Goal: Information Seeking & Learning: Learn about a topic

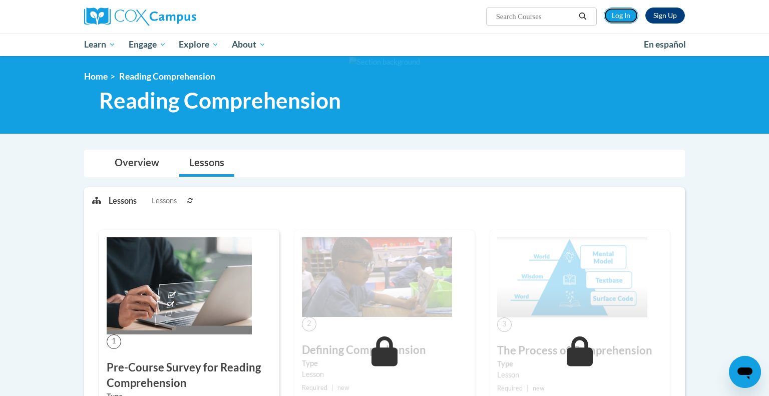
click at [620, 13] on link "Log In" at bounding box center [621, 16] width 35 height 16
click at [621, 20] on link "Log In" at bounding box center [621, 16] width 35 height 16
click at [619, 17] on link "Log In" at bounding box center [621, 16] width 35 height 16
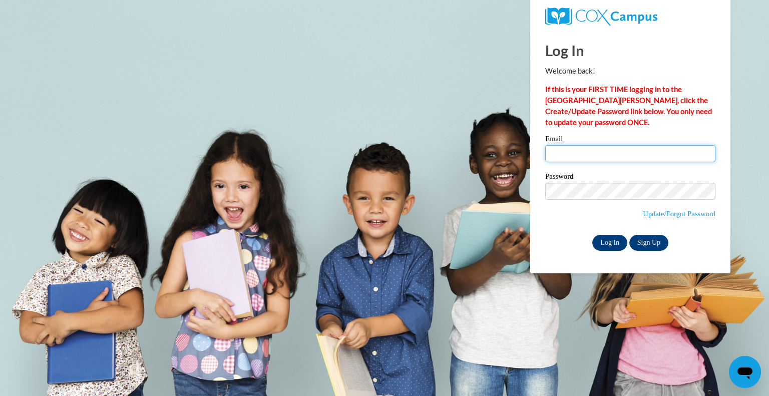
type input "kkuntz@whitnall.com"
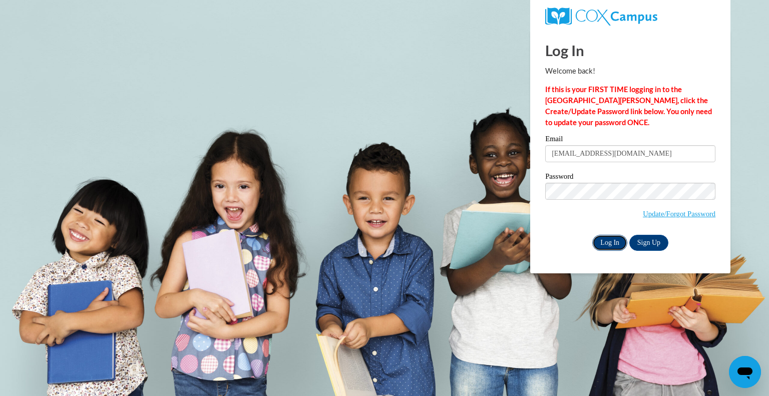
click at [617, 243] on input "Log In" at bounding box center [609, 243] width 35 height 16
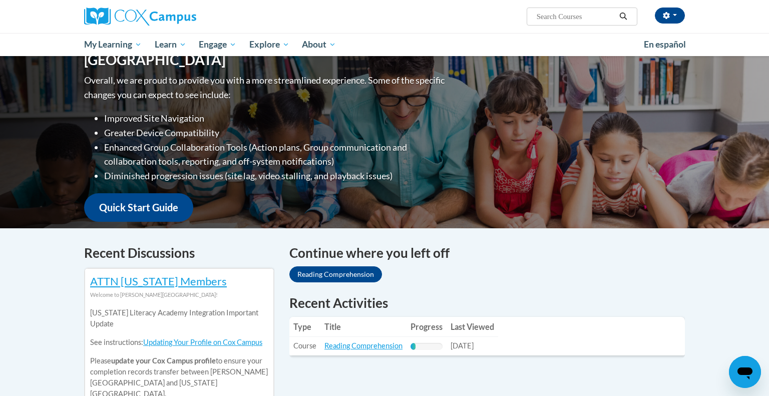
scroll to position [141, 0]
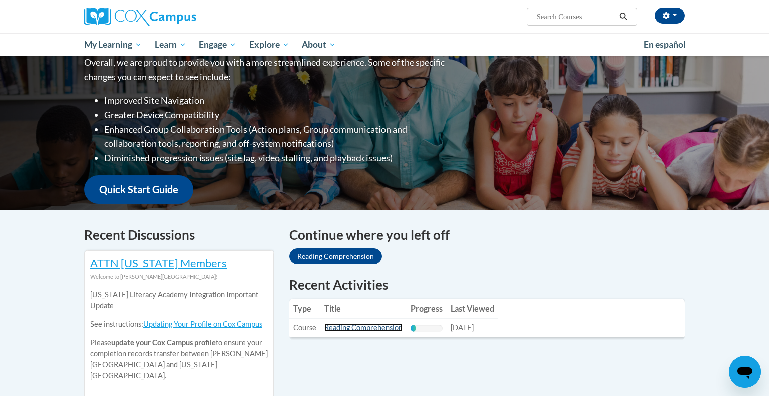
click at [346, 331] on link "Reading Comprehension" at bounding box center [363, 327] width 78 height 9
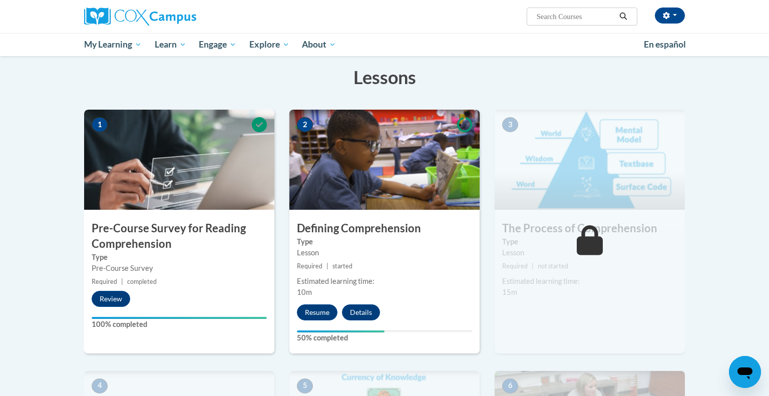
scroll to position [153, 0]
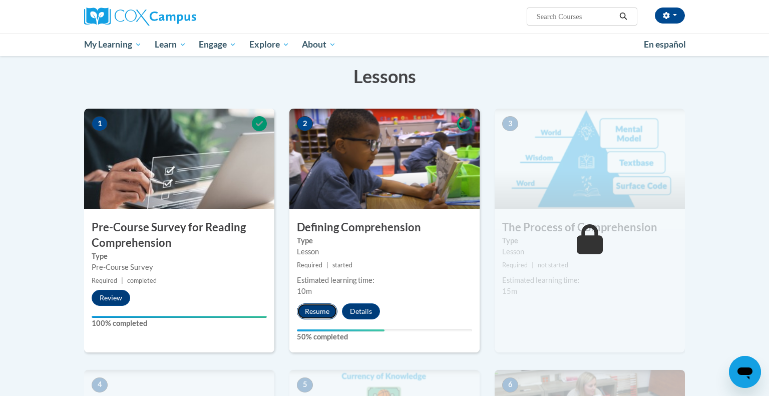
click at [320, 312] on button "Resume" at bounding box center [317, 311] width 41 height 16
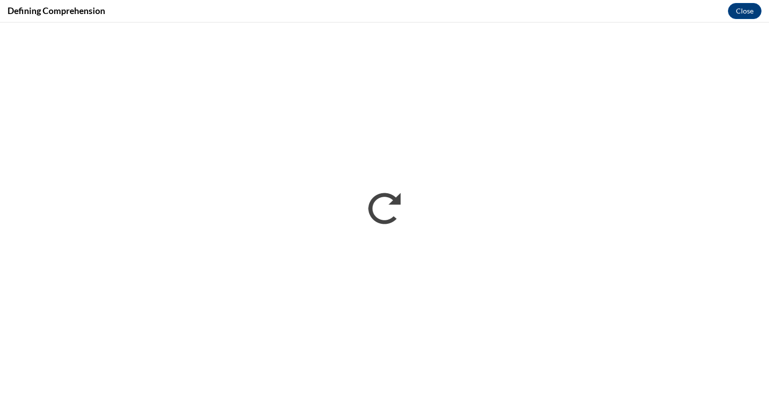
scroll to position [0, 0]
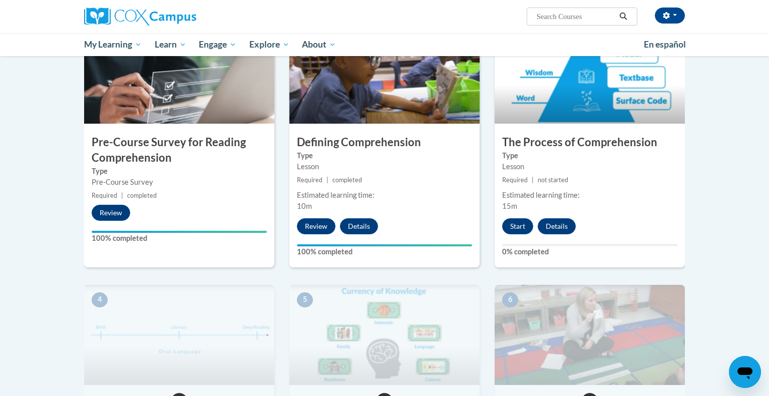
scroll to position [240, 0]
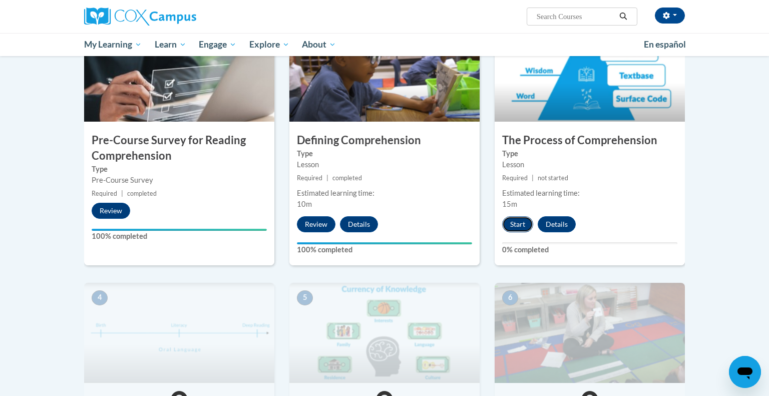
click at [525, 224] on button "Start" at bounding box center [517, 224] width 31 height 16
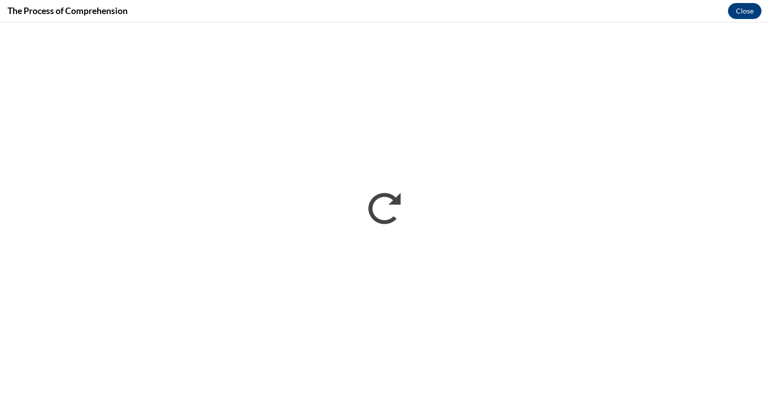
scroll to position [0, 0]
